Goal: Task Accomplishment & Management: Use online tool/utility

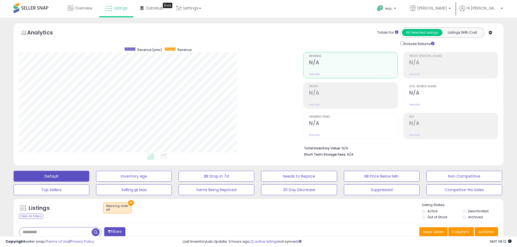
scroll to position [111, 284]
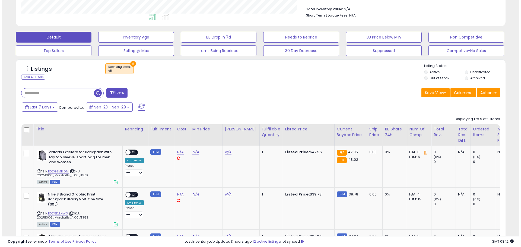
scroll to position [190, 0]
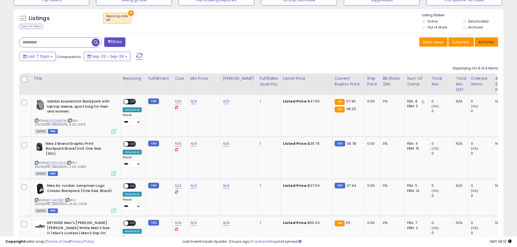
click at [495, 40] on button "Actions" at bounding box center [486, 41] width 23 height 9
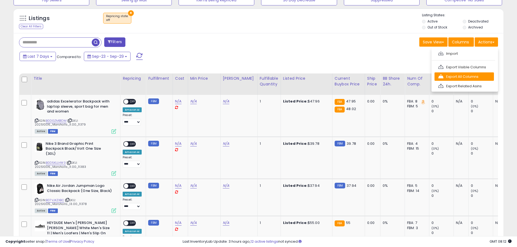
click at [466, 75] on link "Export All Columns" at bounding box center [464, 77] width 59 height 8
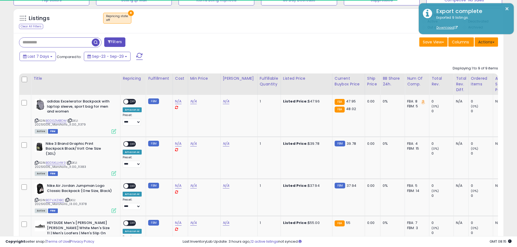
click at [492, 42] on button "Actions" at bounding box center [486, 41] width 23 height 9
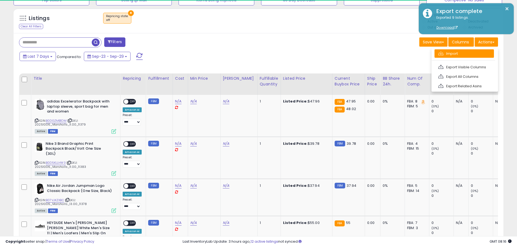
click at [464, 53] on link "Import" at bounding box center [464, 53] width 59 height 8
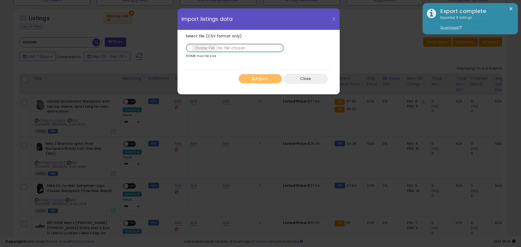
click at [207, 49] on input "Select file (CSV format only)" at bounding box center [235, 47] width 99 height 9
type input "**********"
click at [254, 79] on span "button" at bounding box center [254, 79] width 4 height 4
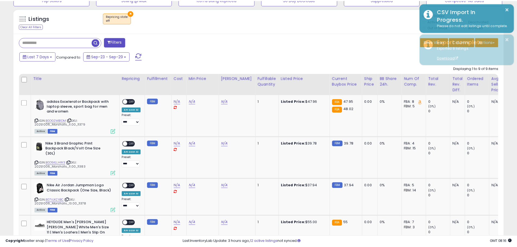
scroll to position [271467, 271294]
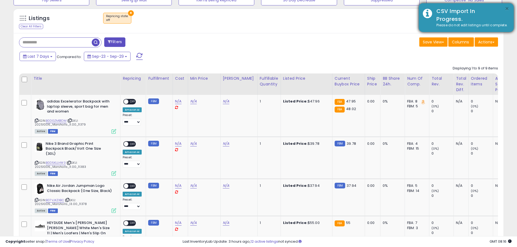
click at [508, 9] on button "×" at bounding box center [507, 8] width 4 height 7
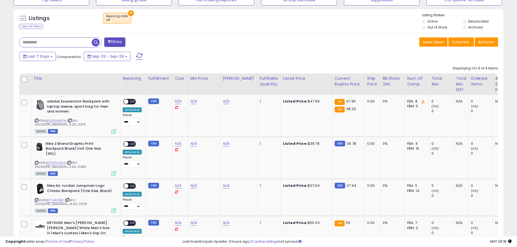
click at [224, 56] on div "Last 7 Days Compared to: Sep-23 - Sep-29" at bounding box center [198, 57] width 360 height 12
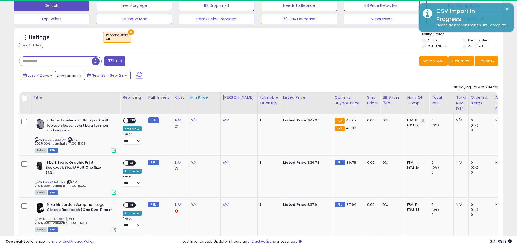
scroll to position [111, 284]
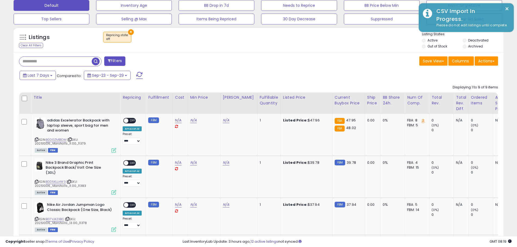
click at [310, 75] on div "Last 7 Days Compared to: Sep-23 - Sep-29" at bounding box center [198, 76] width 360 height 12
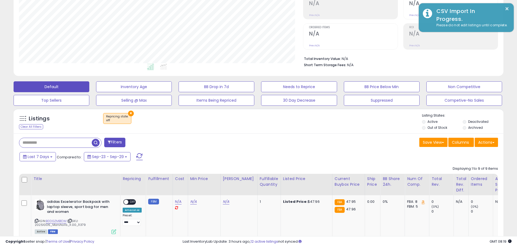
scroll to position [111, 284]
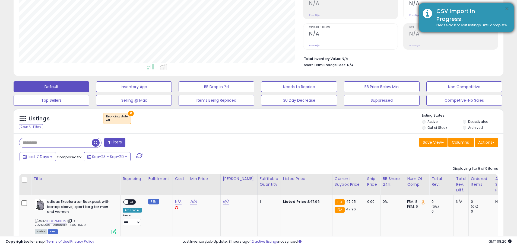
click at [507, 8] on button "×" at bounding box center [507, 8] width 4 height 7
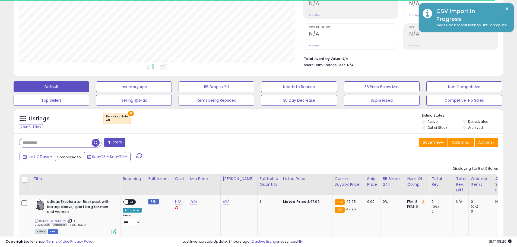
scroll to position [111, 284]
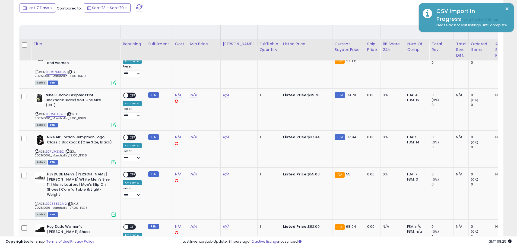
scroll to position [280, 0]
